Goal: Task Accomplishment & Management: Use online tool/utility

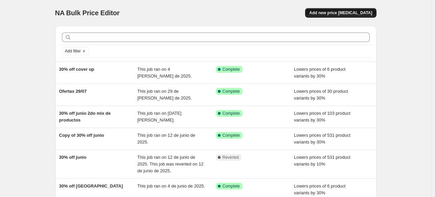
click at [372, 12] on span "Add new price [MEDICAL_DATA]" at bounding box center [340, 12] width 63 height 5
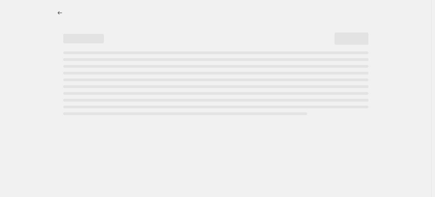
select select "percentage"
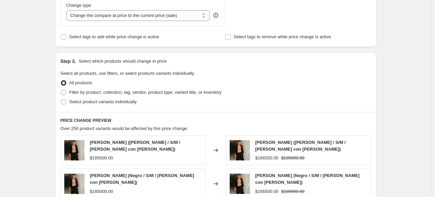
scroll to position [271, 0]
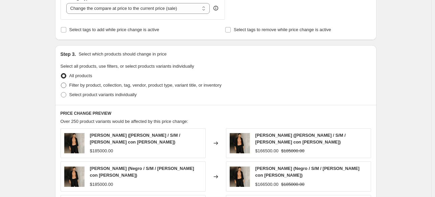
click at [128, 84] on span "Filter by product, collection, tag, vendor, product type, variant title, or inv…" at bounding box center [145, 85] width 152 height 5
click at [61, 83] on input "Filter by product, collection, tag, vendor, product type, variant title, or inv…" at bounding box center [61, 83] width 0 height 0
radio input "true"
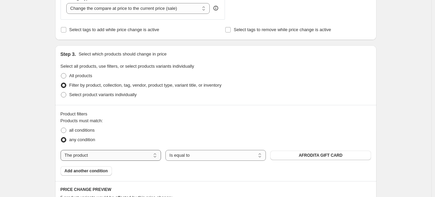
click at [108, 155] on select "The product The product's collection The product's vendor The product's status …" at bounding box center [111, 155] width 100 height 11
click at [340, 153] on select "Active Draft Archived" at bounding box center [320, 155] width 100 height 11
click at [116, 159] on select "The product The product's collection The product's vendor The product's status …" at bounding box center [111, 155] width 100 height 11
select select "collection"
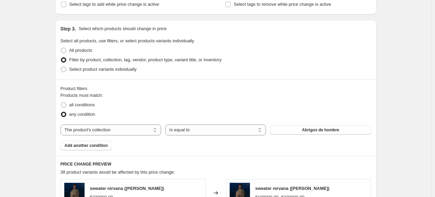
scroll to position [338, 0]
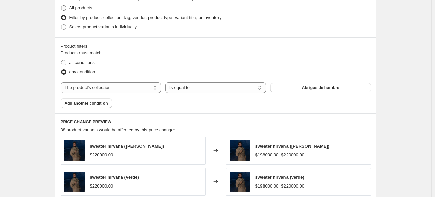
click at [66, 7] on span at bounding box center [63, 7] width 5 height 5
click at [61, 6] on input "All products" at bounding box center [61, 5] width 0 height 0
radio input "true"
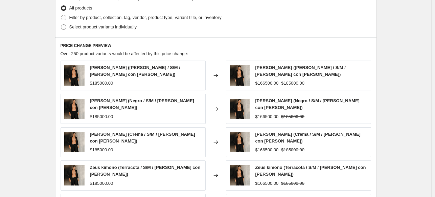
click at [41, 48] on div "Create new price change job. This page is ready Create new price change job Dra…" at bounding box center [215, 5] width 431 height 687
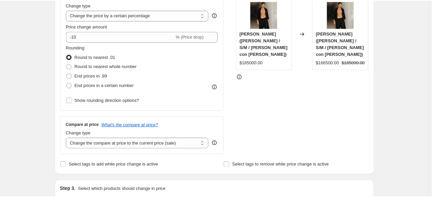
scroll to position [135, 0]
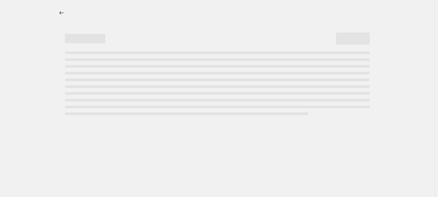
select select "percentage"
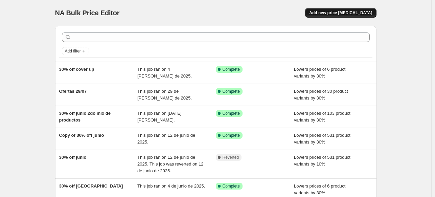
click at [343, 14] on span "Add new price [MEDICAL_DATA]" at bounding box center [340, 12] width 63 height 5
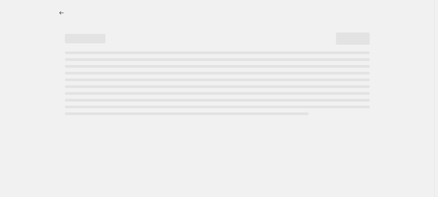
select select "percentage"
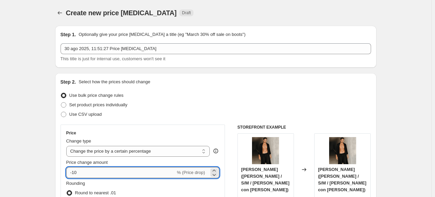
click at [77, 173] on input "-10" at bounding box center [120, 172] width 109 height 11
type input "-30"
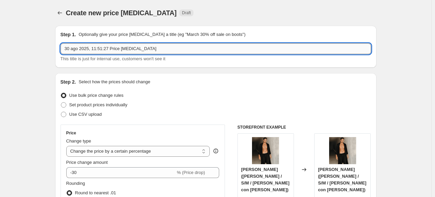
click at [111, 49] on input "30 ago 2025, 11:51:27 Price [MEDICAL_DATA]" at bounding box center [216, 48] width 311 height 11
type input "PRODUCTOS SIN OFERTA -30%"
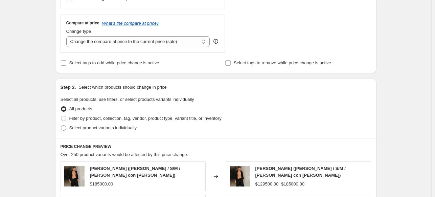
scroll to position [271, 0]
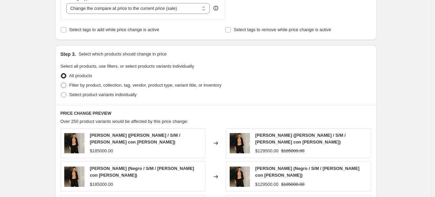
click at [77, 85] on span "Filter by product, collection, tag, vendor, product type, variant title, or inv…" at bounding box center [145, 85] width 152 height 5
click at [61, 83] on input "Filter by product, collection, tag, vendor, product type, variant title, or inv…" at bounding box center [61, 83] width 0 height 0
radio input "true"
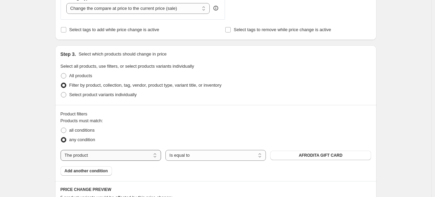
click at [154, 155] on select "The product The product's collection The product's vendor The product's status …" at bounding box center [111, 155] width 100 height 11
select select "collection"
click at [314, 157] on span "Abrigos de hombre" at bounding box center [320, 155] width 37 height 5
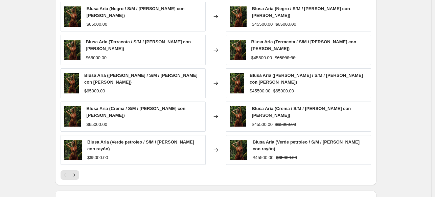
scroll to position [555, 0]
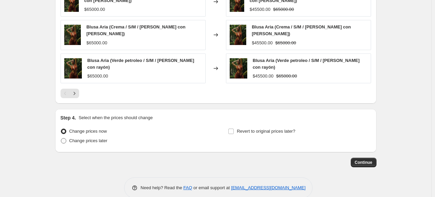
click at [84, 138] on span "Change prices later" at bounding box center [88, 140] width 38 height 5
click at [61, 138] on input "Change prices later" at bounding box center [61, 138] width 0 height 0
radio input "true"
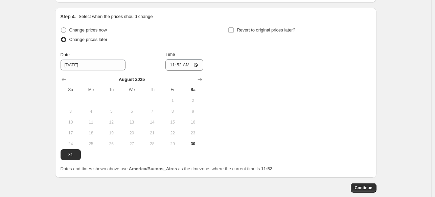
scroll to position [656, 0]
click at [200, 76] on icon "Show next month, September 2025" at bounding box center [200, 79] width 7 height 7
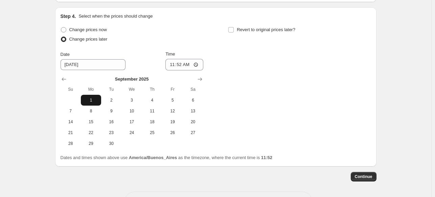
click at [93, 97] on span "1" at bounding box center [91, 99] width 15 height 5
type input "[DATE]"
click at [179, 59] on input "11:52" at bounding box center [184, 65] width 38 height 12
type input "00:00"
click at [286, 104] on div "Change prices now Change prices later Date [DATE] Time 00:00 [DATE] Su Mo Tu We…" at bounding box center [216, 87] width 311 height 124
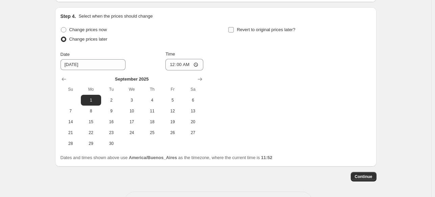
click at [233, 27] on input "Revert to original prices later?" at bounding box center [230, 29] width 5 height 5
checkbox input "true"
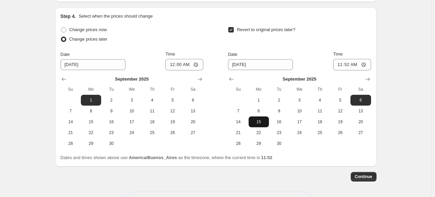
click at [258, 119] on span "15" at bounding box center [258, 121] width 15 height 5
type input "[DATE]"
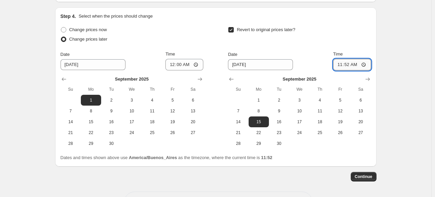
click at [350, 59] on input "11:52" at bounding box center [352, 65] width 38 height 12
type input "23:59"
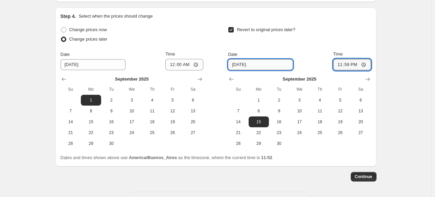
click at [236, 59] on input "[DATE]" at bounding box center [260, 64] width 65 height 11
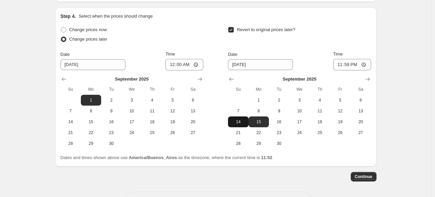
click at [239, 119] on span "14" at bounding box center [238, 121] width 15 height 5
type input "[DATE]"
click at [362, 174] on span "Continue" at bounding box center [364, 176] width 18 height 5
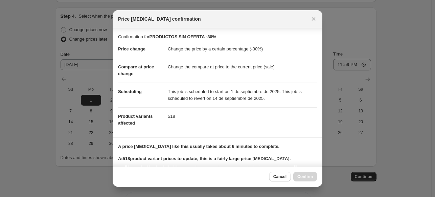
scroll to position [81, 0]
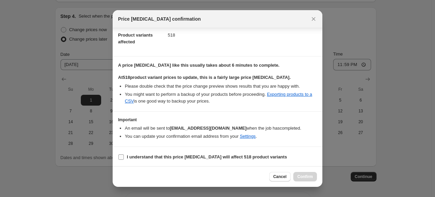
click at [167, 157] on b "I understand that this price [MEDICAL_DATA] will affect 518 product variants" at bounding box center [207, 156] width 160 height 5
click at [124, 157] on input "I understand that this price [MEDICAL_DATA] will affect 518 product variants" at bounding box center [120, 156] width 5 height 5
checkbox input "true"
click at [300, 176] on span "Confirm" at bounding box center [305, 176] width 16 height 5
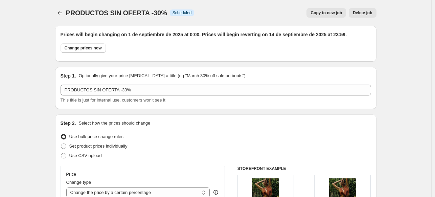
scroll to position [656, 0]
